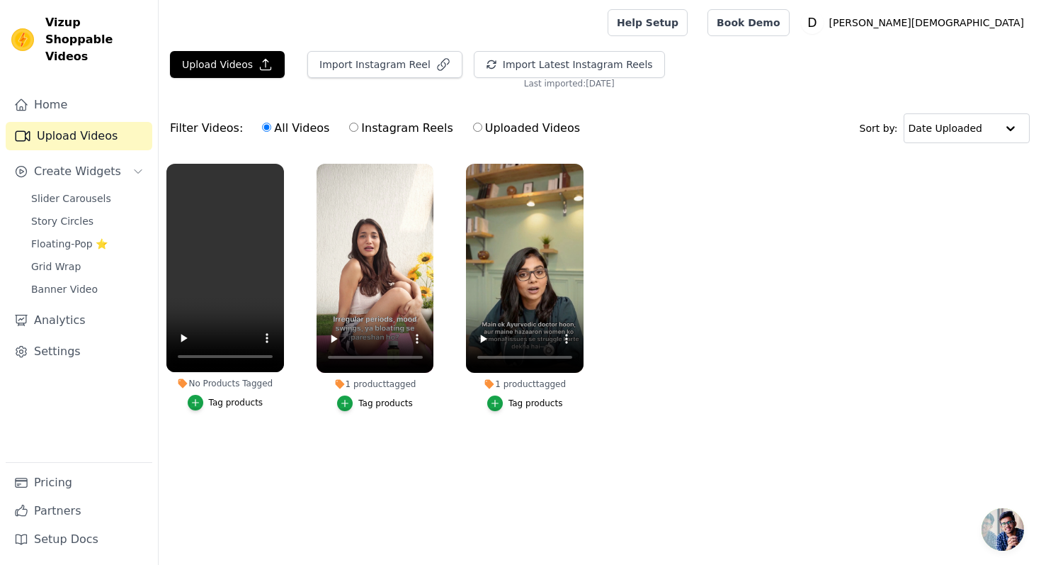
click at [200, 413] on label "No Products Tagged Tag products" at bounding box center [225, 290] width 119 height 254
click at [198, 404] on icon "button" at bounding box center [196, 402] width 10 height 10
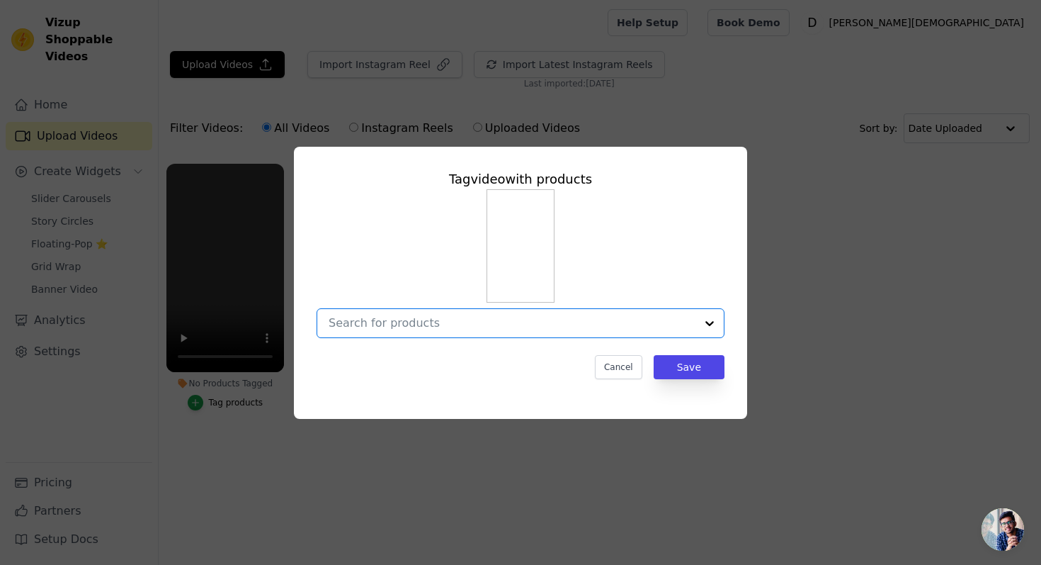
click at [458, 328] on input "No Products Tagged Tag video with products Option undefined, selected. Select i…" at bounding box center [512, 322] width 367 height 13
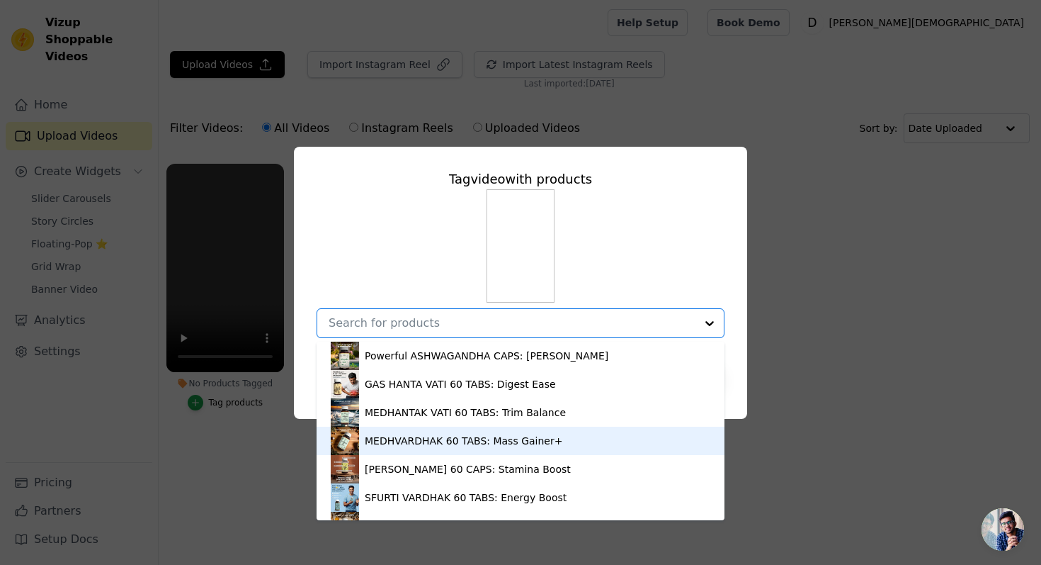
scroll to position [133, 0]
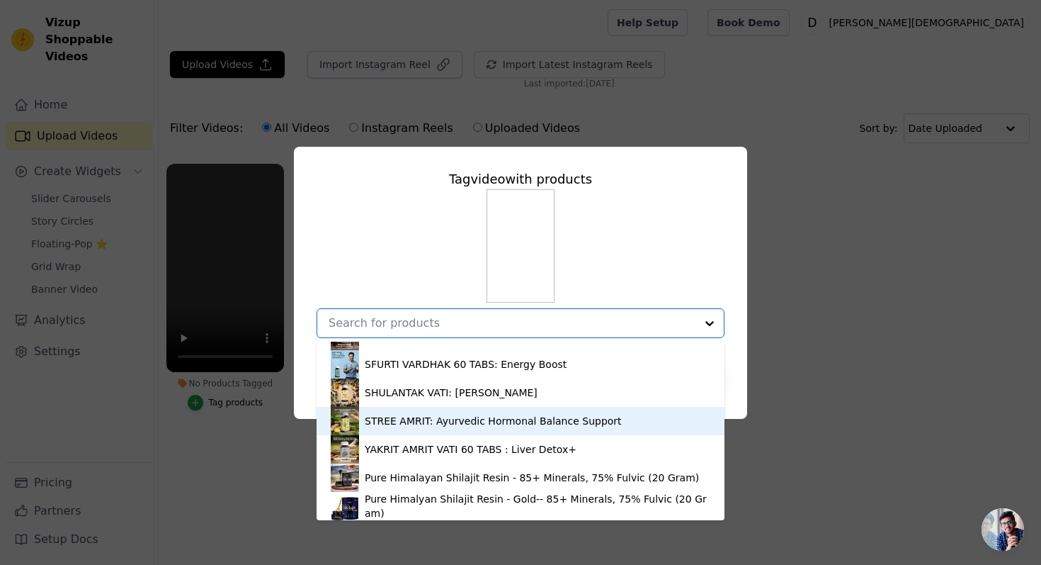
click at [394, 412] on div "STREE AMRIT: Ayurvedic Hormonal Balance Support" at bounding box center [521, 421] width 380 height 28
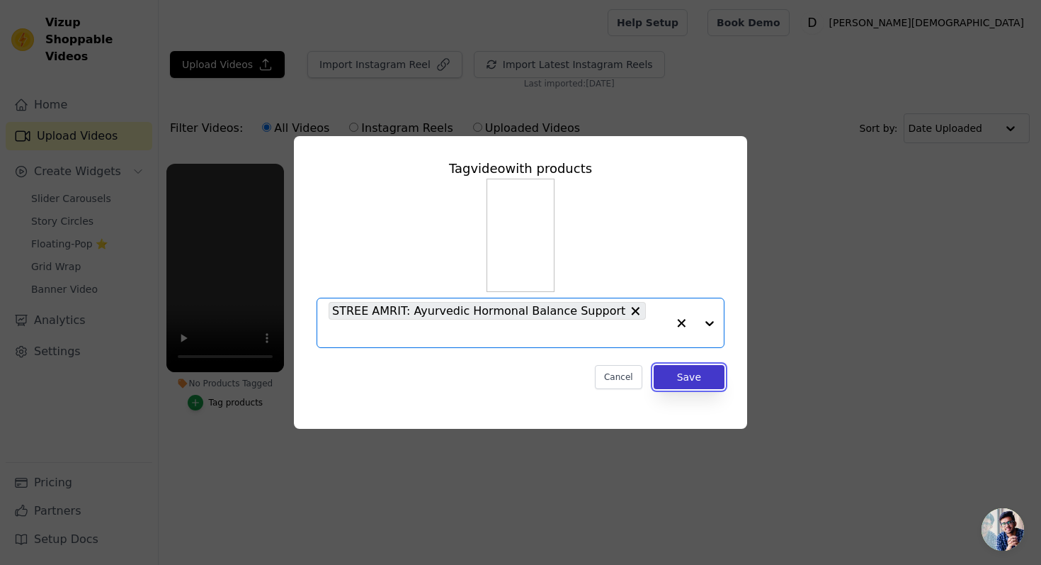
click at [696, 365] on button "Save" at bounding box center [689, 377] width 71 height 24
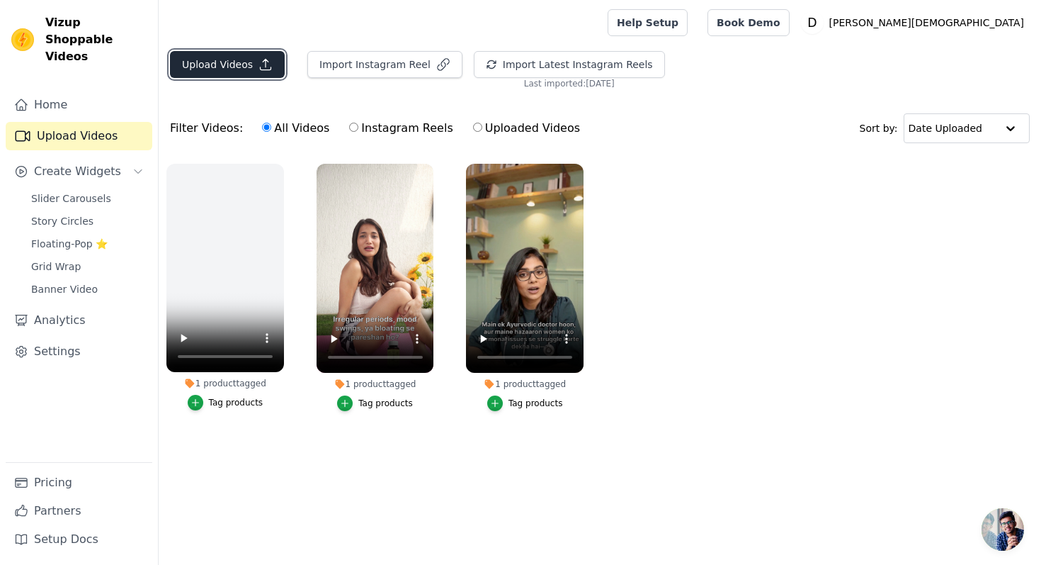
click at [253, 64] on button "Upload Videos" at bounding box center [227, 64] width 115 height 27
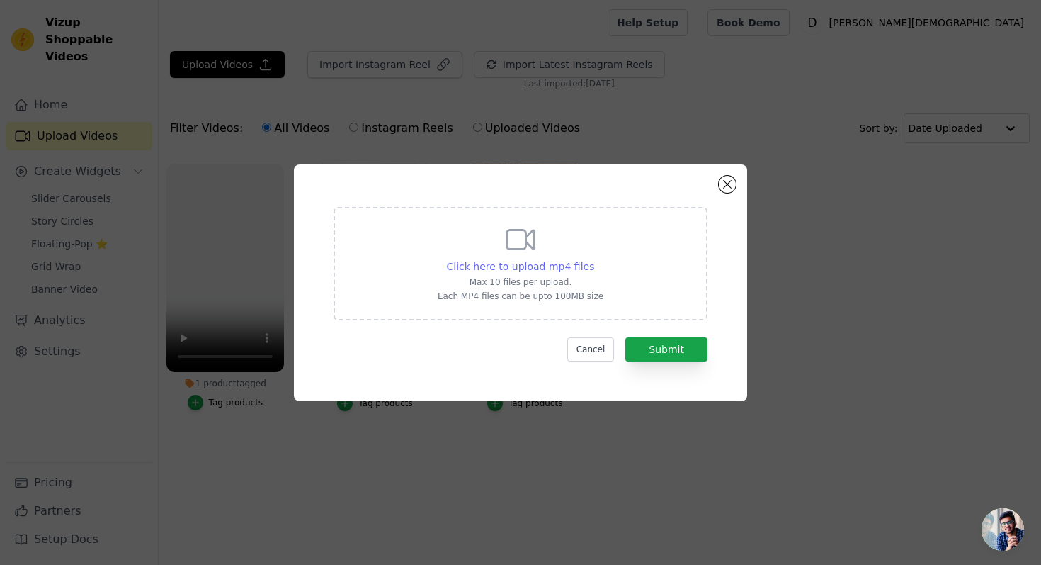
click at [546, 265] on span "Click here to upload mp4 files" at bounding box center [521, 266] width 148 height 11
click at [594, 259] on input "Click here to upload mp4 files Max 10 files per upload. Each MP4 files can be u…" at bounding box center [594, 259] width 1 height 1
click at [531, 261] on span "Click here to upload mp4 files" at bounding box center [521, 266] width 148 height 11
click at [594, 259] on input "Click here to upload mp4 files Max 10 files per upload. Each MP4 files can be u…" at bounding box center [594, 259] width 1 height 1
type input "C:\fakepath\UGC Video 4 (1).mp4"
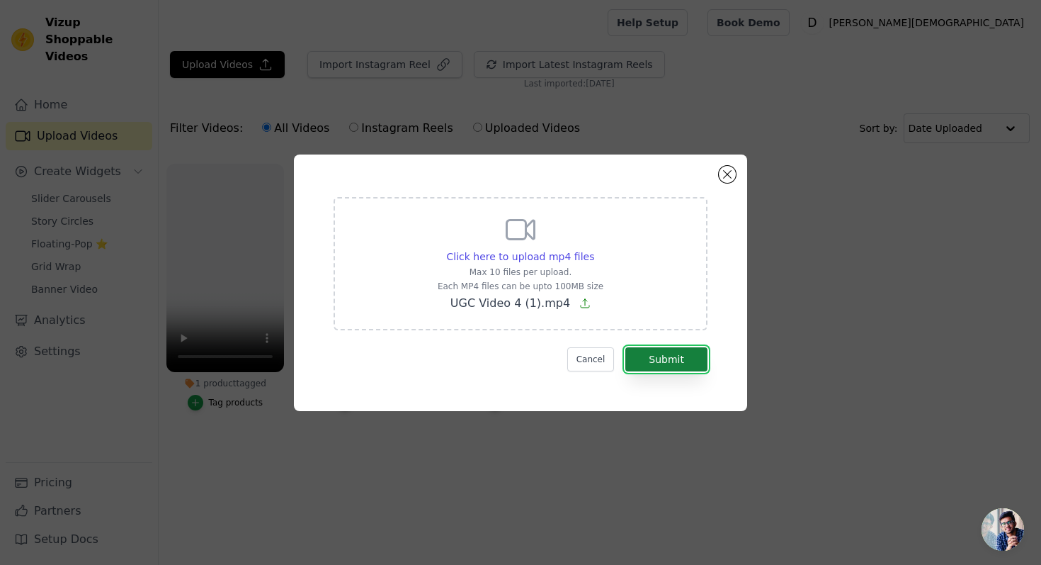
click at [696, 361] on button "Submit" at bounding box center [667, 359] width 82 height 24
